Goal: Information Seeking & Learning: Understand process/instructions

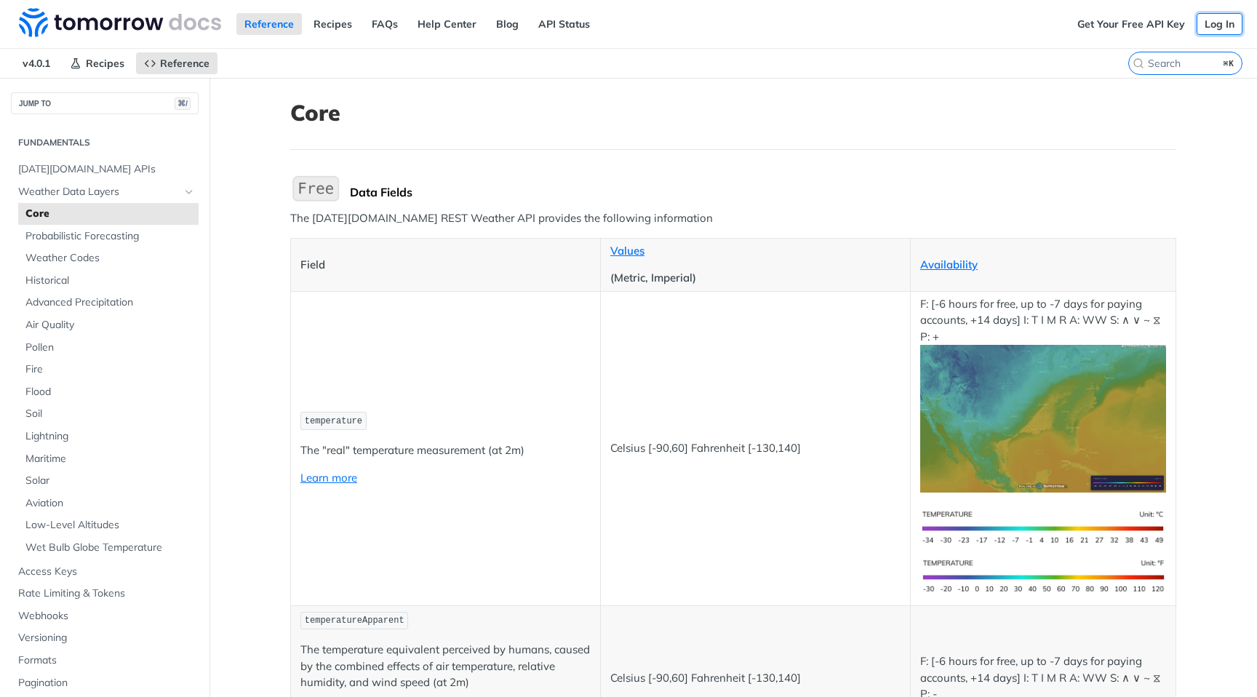
click at [1214, 22] on link "Log In" at bounding box center [1220, 24] width 46 height 22
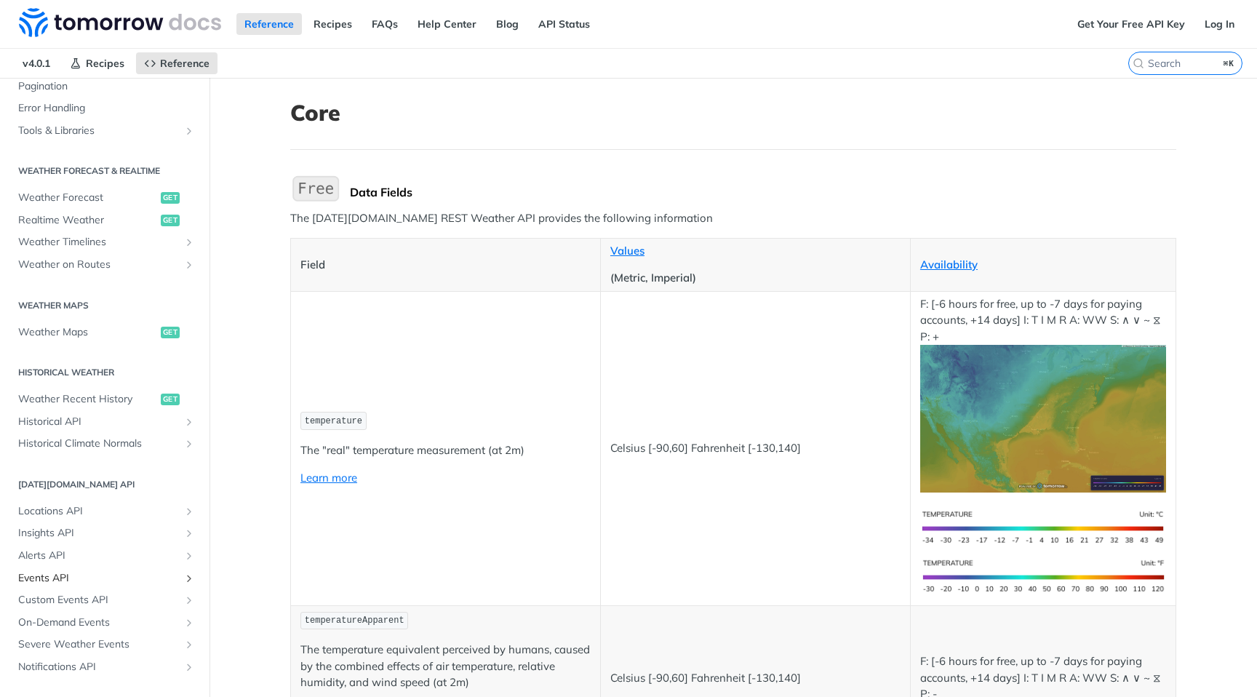
scroll to position [583, 0]
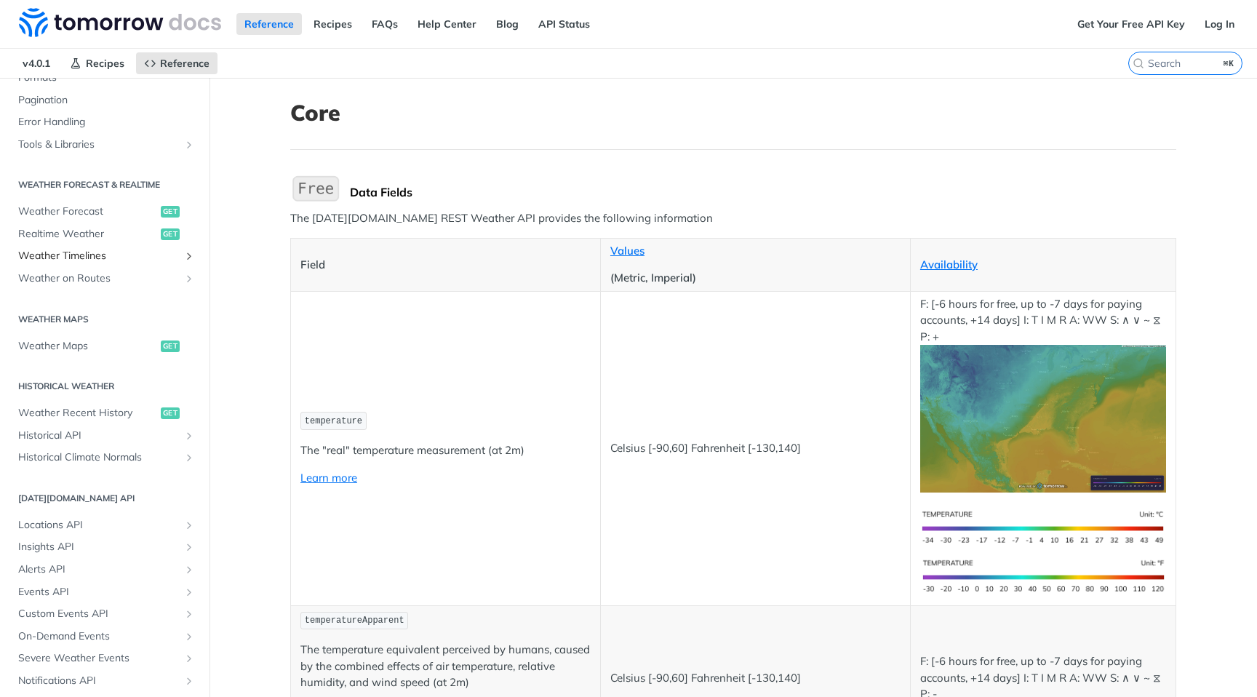
click at [71, 258] on span "Weather Timelines" at bounding box center [99, 256] width 162 height 15
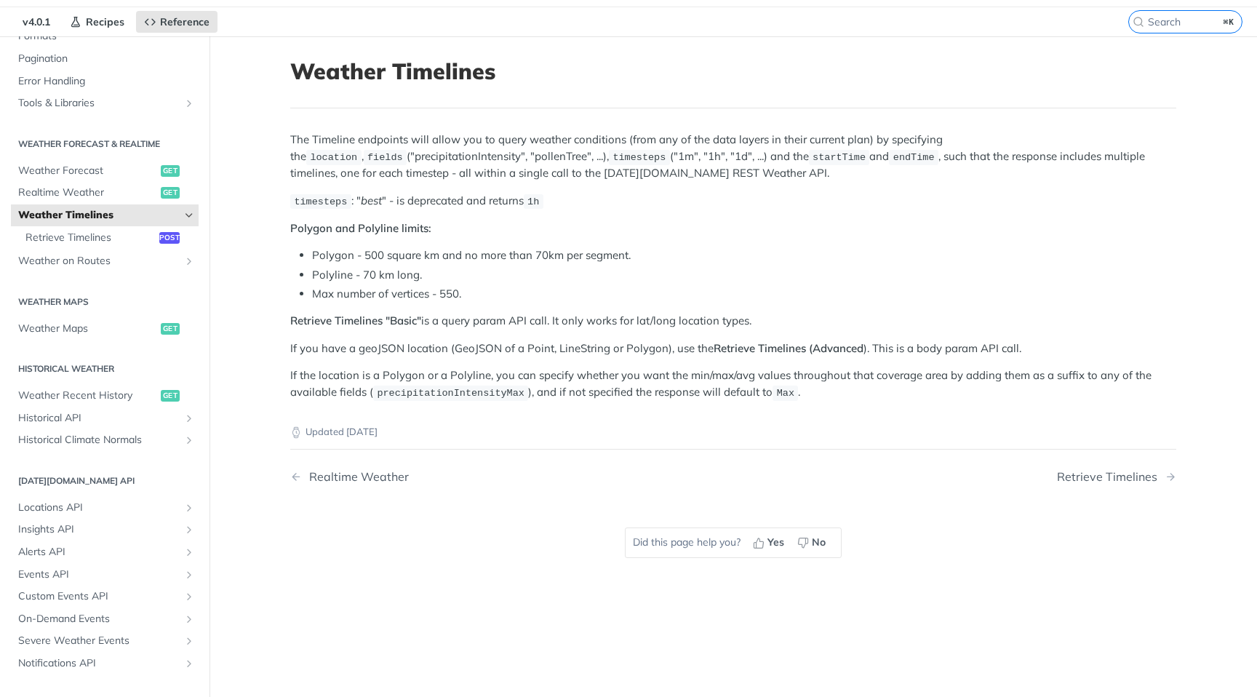
scroll to position [40, 0]
click at [142, 238] on span "Retrieve Timelines" at bounding box center [90, 239] width 130 height 15
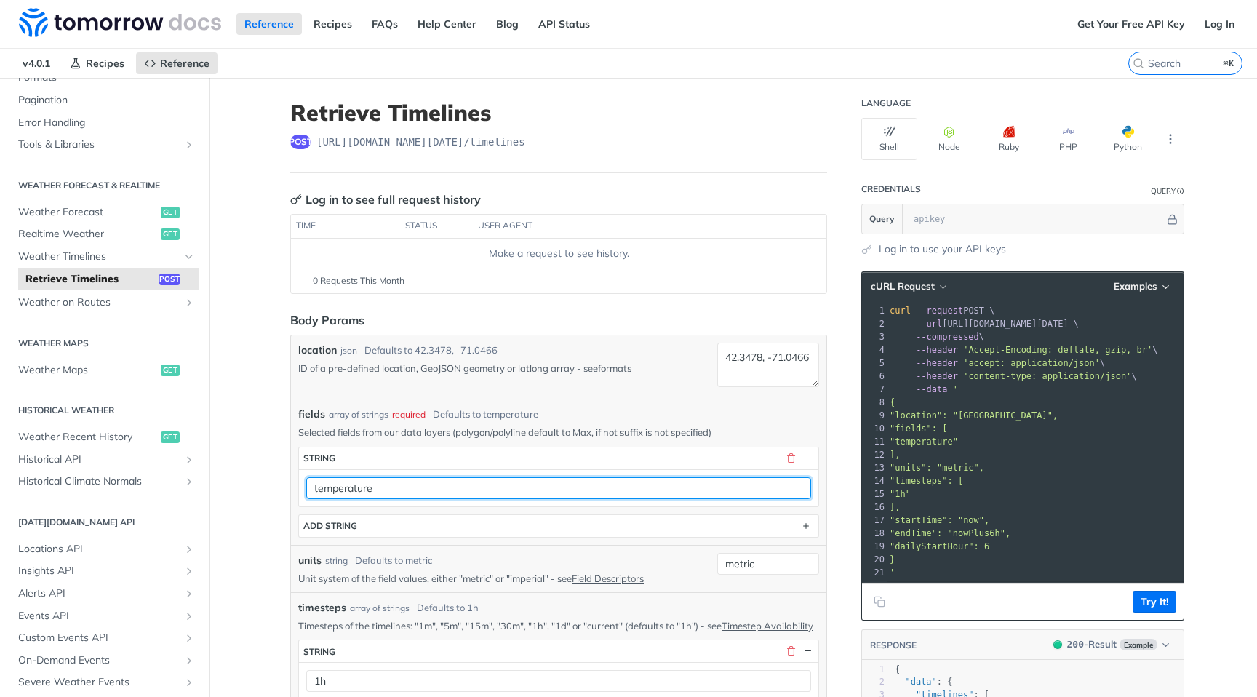
click at [477, 488] on input "temperature" at bounding box center [558, 488] width 505 height 22
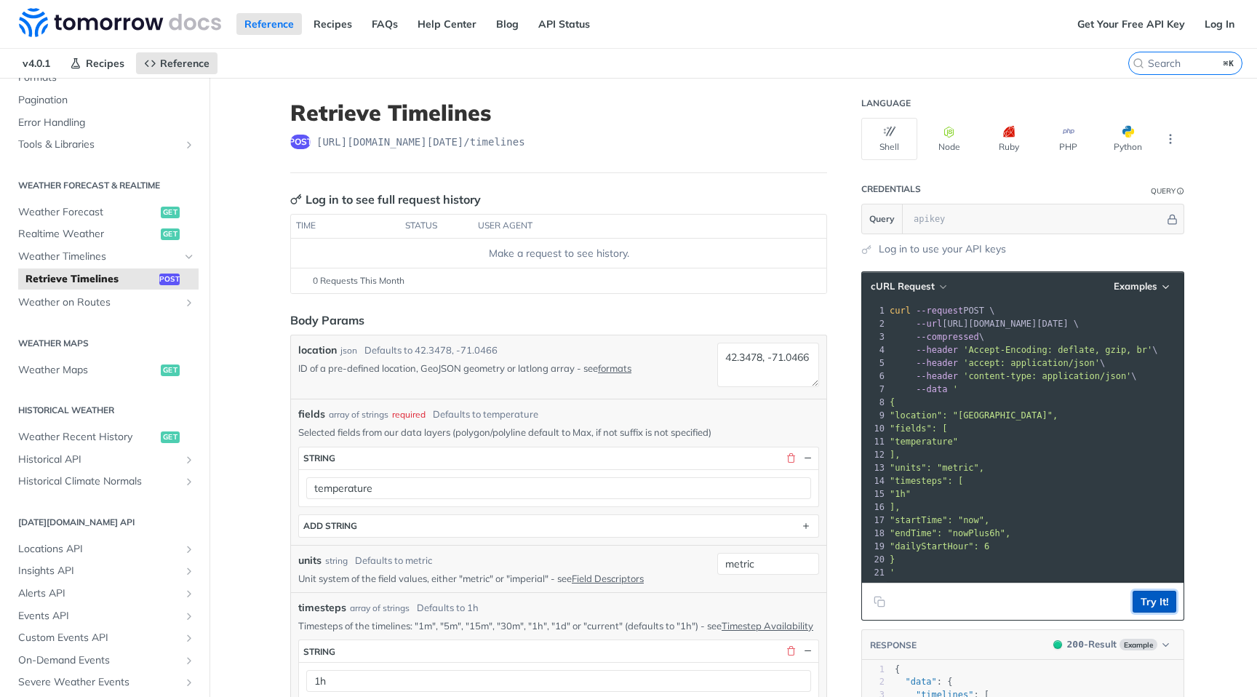
click at [1153, 597] on button "Try It!" at bounding box center [1155, 602] width 44 height 22
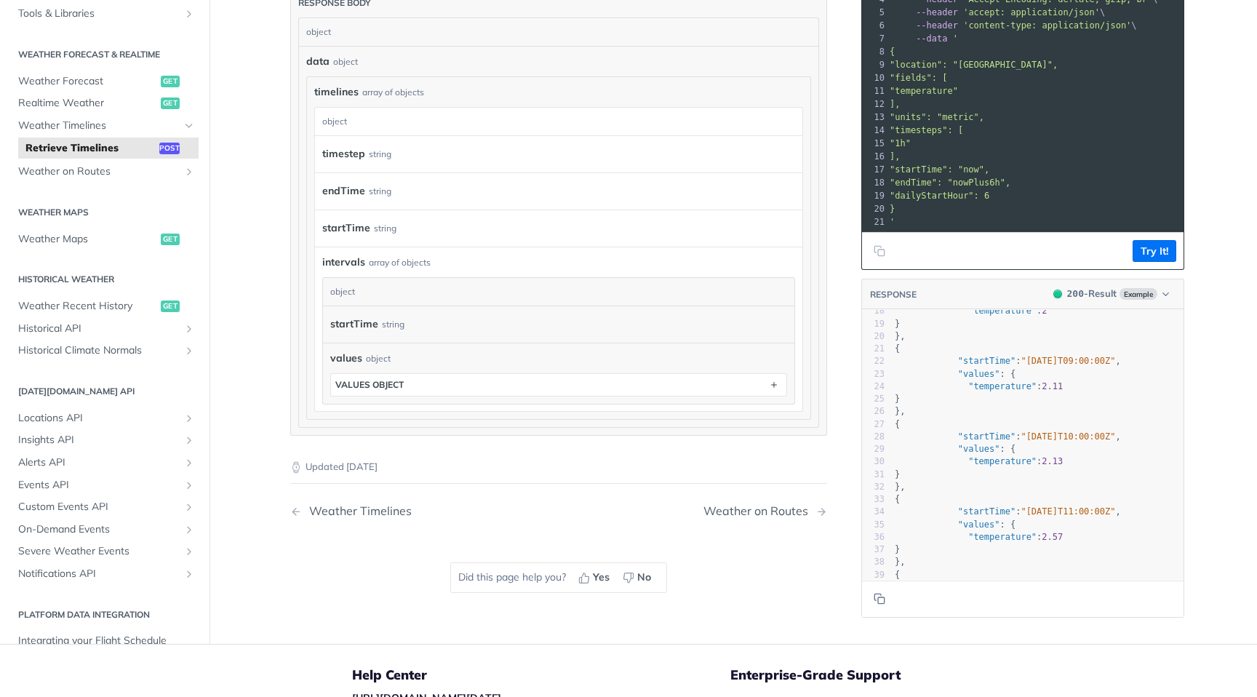
scroll to position [1271, 0]
